Goal: Contribute content: Add original content to the website for others to see

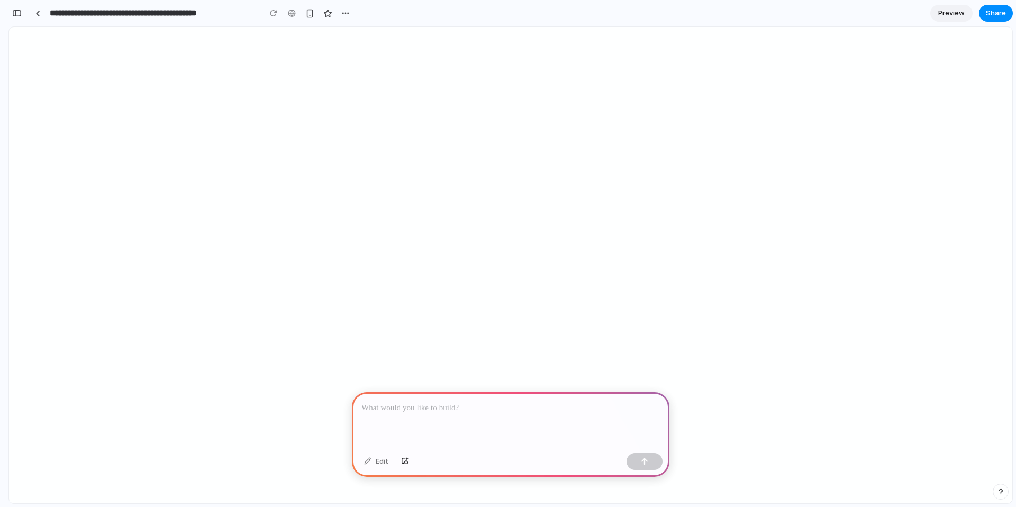
scroll to position [0, 10]
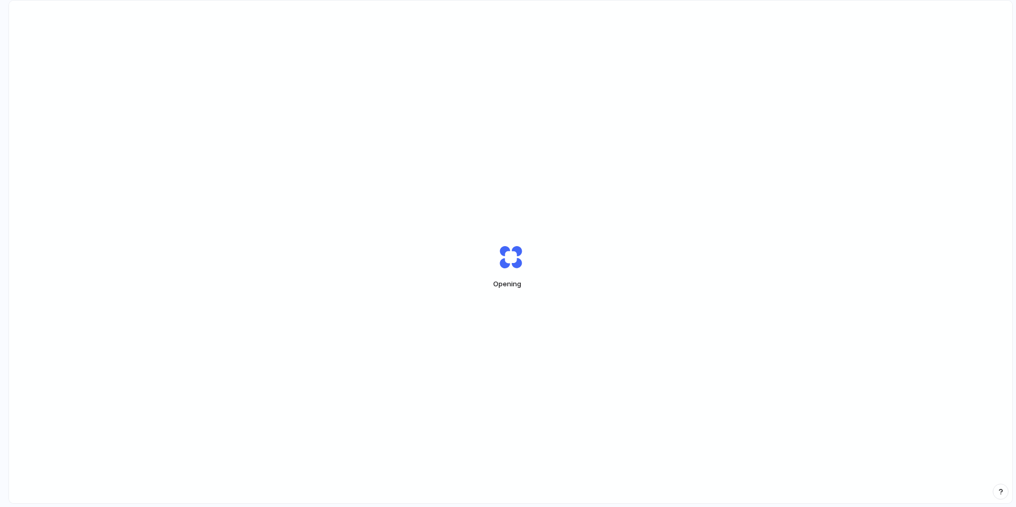
scroll to position [0, 10]
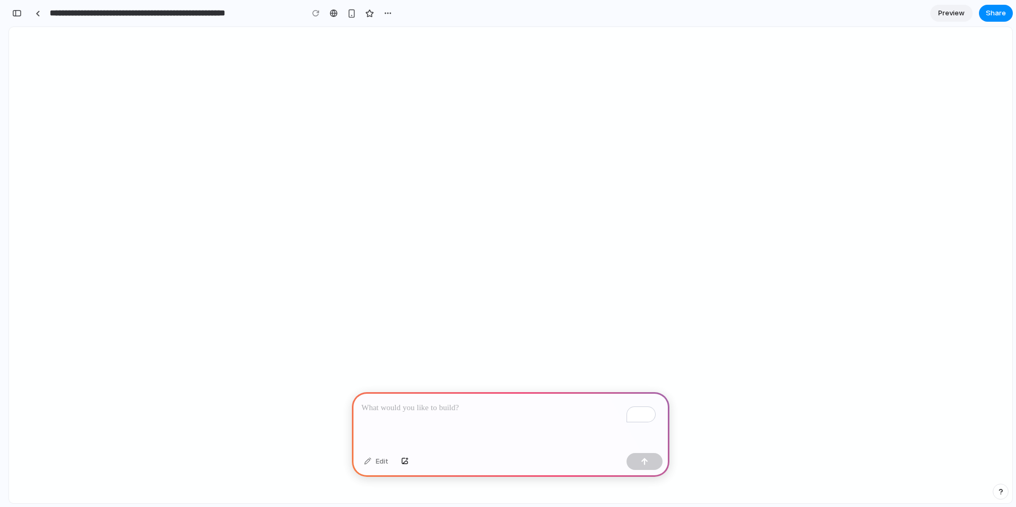
select select
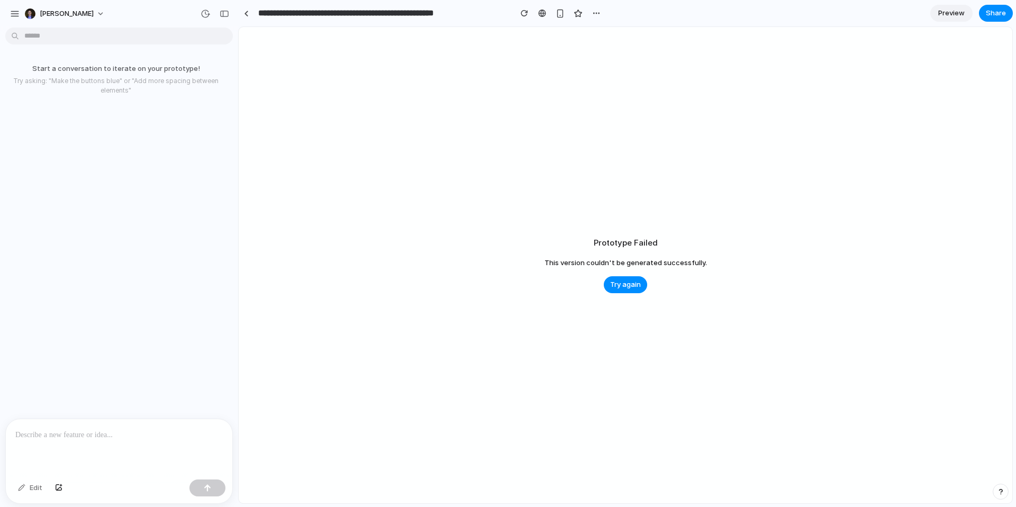
scroll to position [0, 0]
click at [632, 287] on span "Try again" at bounding box center [625, 284] width 31 height 11
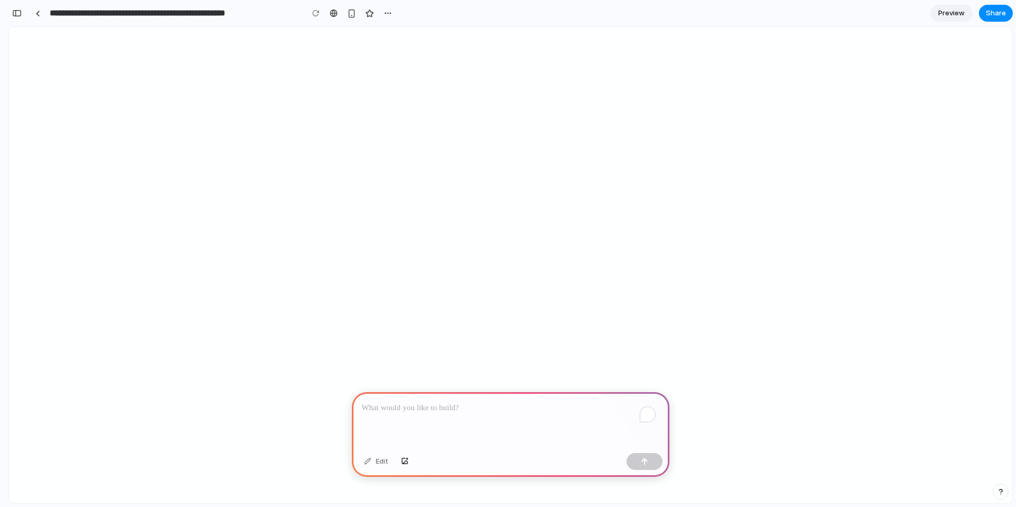
click at [463, 426] on div "To enrich screen reader interactions, please activate Accessibility in Grammarl…" at bounding box center [510, 420] width 317 height 57
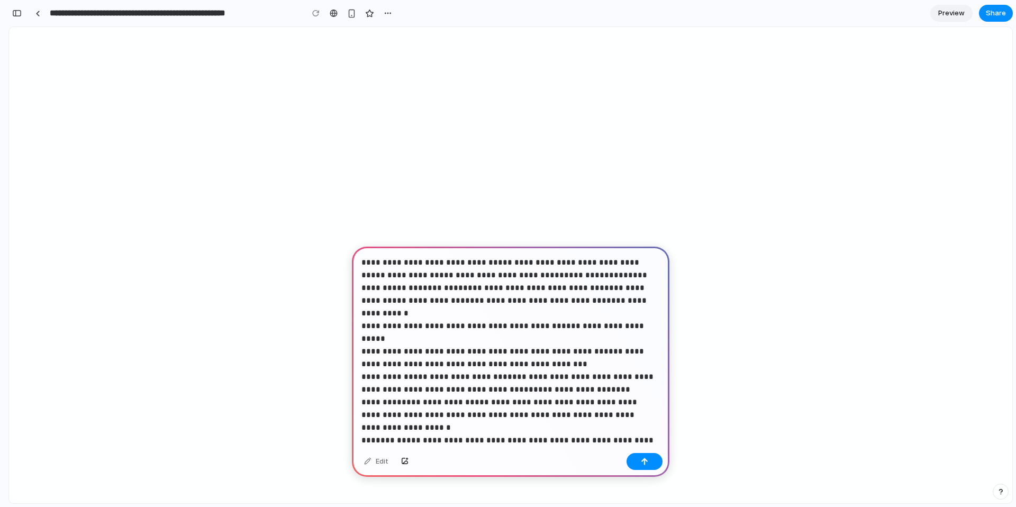
select select
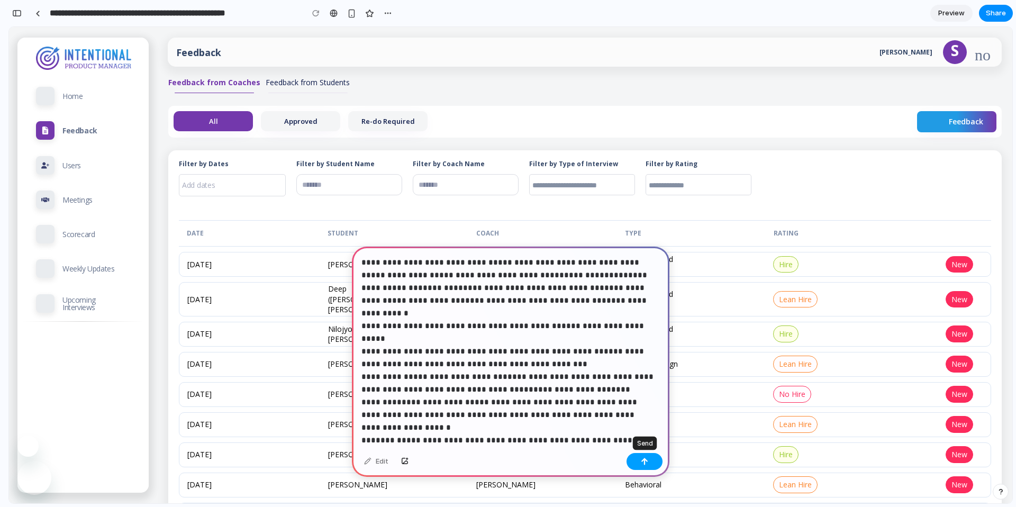
click at [642, 458] on div "button" at bounding box center [644, 461] width 7 height 7
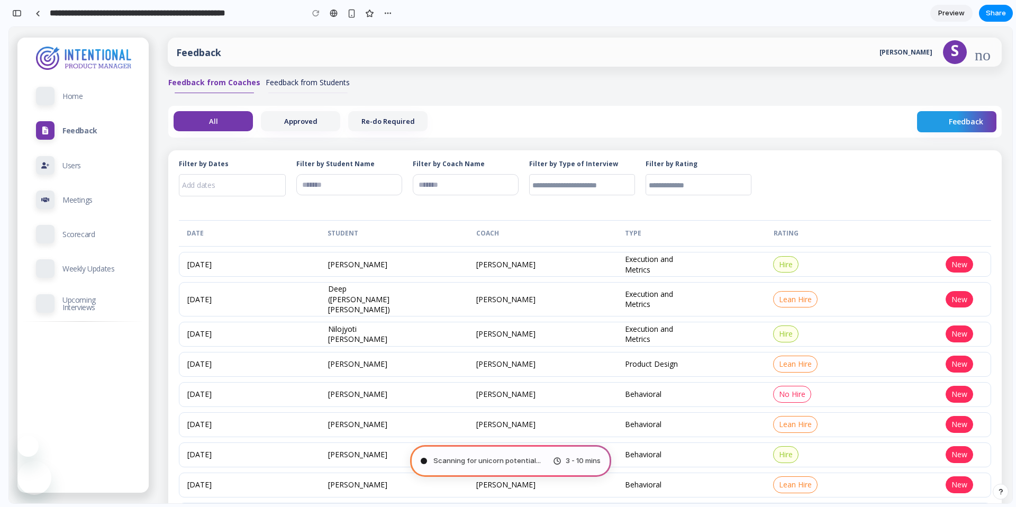
click at [491, 464] on span "Scanning for unicorn potential ..." at bounding box center [486, 461] width 107 height 11
click at [483, 460] on span "Scanning for unicorn potential ." at bounding box center [485, 461] width 104 height 11
type input "**********"
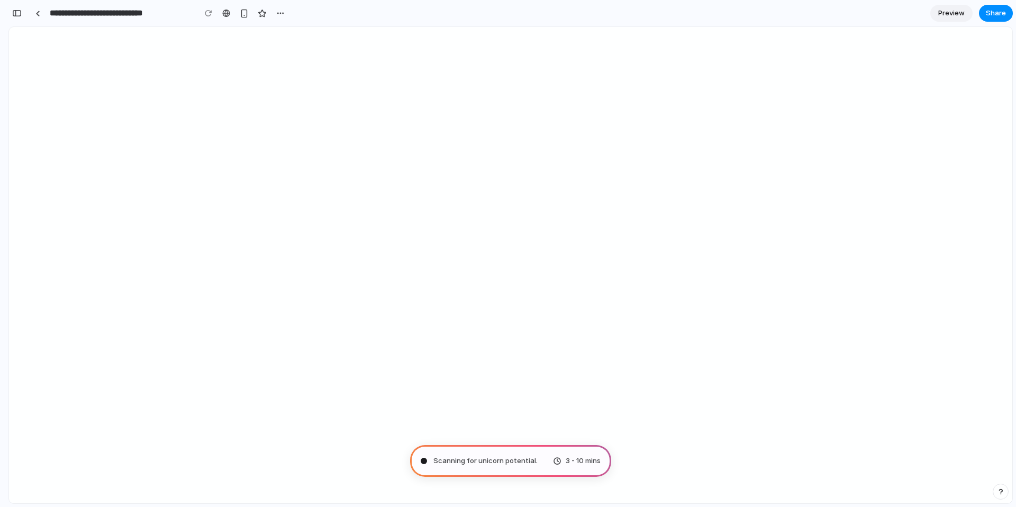
select select
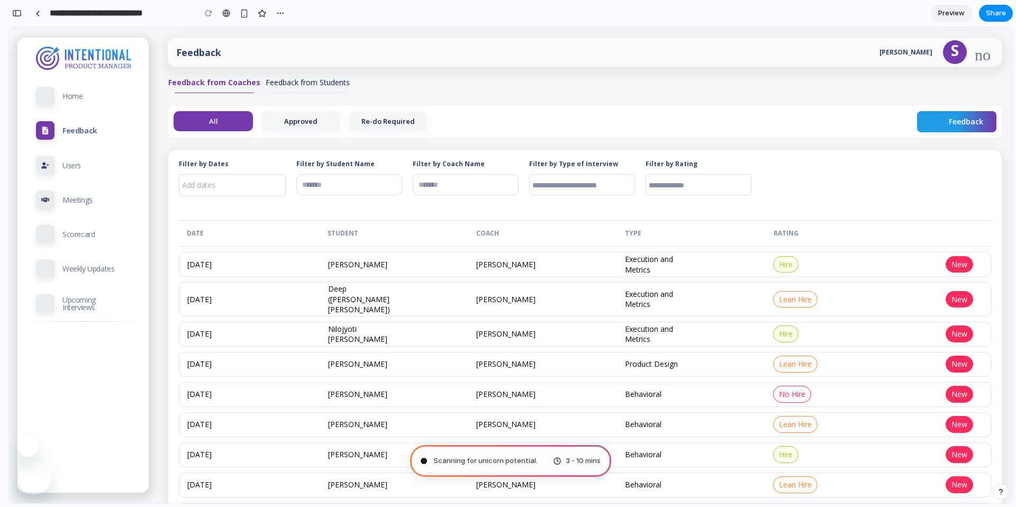
scroll to position [0, 0]
click at [474, 456] on span "Scanning for unicorn potential ..." at bounding box center [486, 461] width 107 height 11
